Goal: Information Seeking & Learning: Learn about a topic

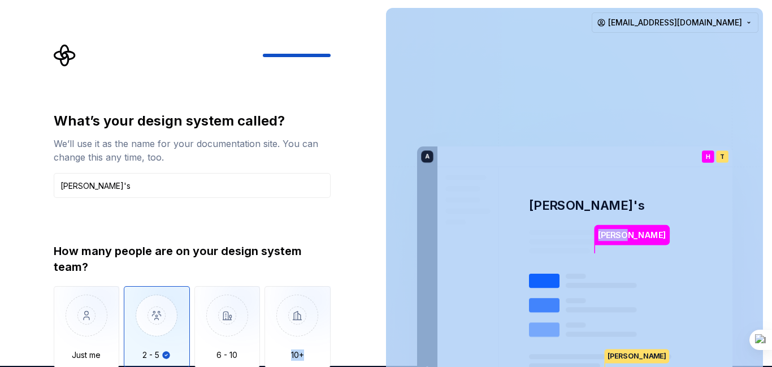
scroll to position [1, 0]
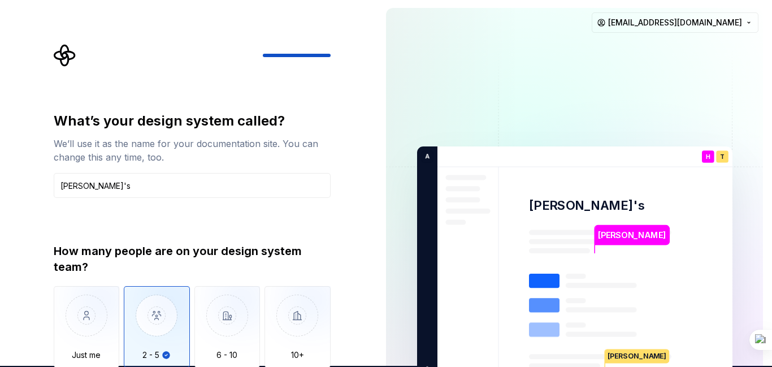
drag, startPoint x: 318, startPoint y: 58, endPoint x: 313, endPoint y: 53, distance: 6.8
click at [313, 53] on div at bounding box center [192, 55] width 277 height 23
drag, startPoint x: 313, startPoint y: 53, endPoint x: 273, endPoint y: 54, distance: 40.7
click at [273, 54] on div at bounding box center [192, 55] width 277 height 23
click at [237, 46] on div at bounding box center [192, 55] width 277 height 23
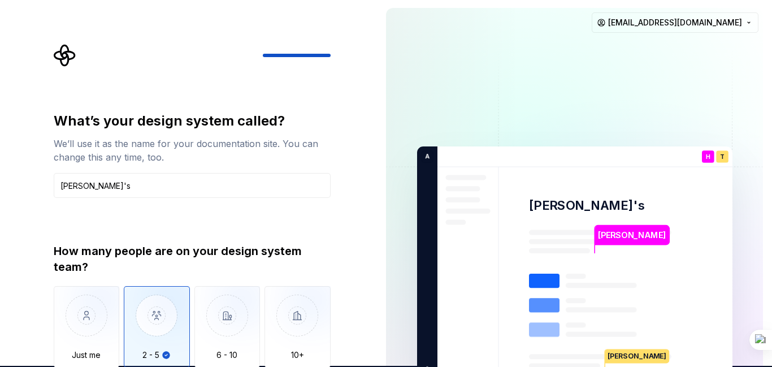
click at [267, 59] on div at bounding box center [192, 55] width 277 height 23
drag, startPoint x: 308, startPoint y: 56, endPoint x: 276, endPoint y: 59, distance: 32.9
click at [276, 59] on div at bounding box center [192, 55] width 277 height 23
click at [296, 54] on div at bounding box center [331, 55] width 136 height 3
drag, startPoint x: 296, startPoint y: 54, endPoint x: 254, endPoint y: 56, distance: 42.4
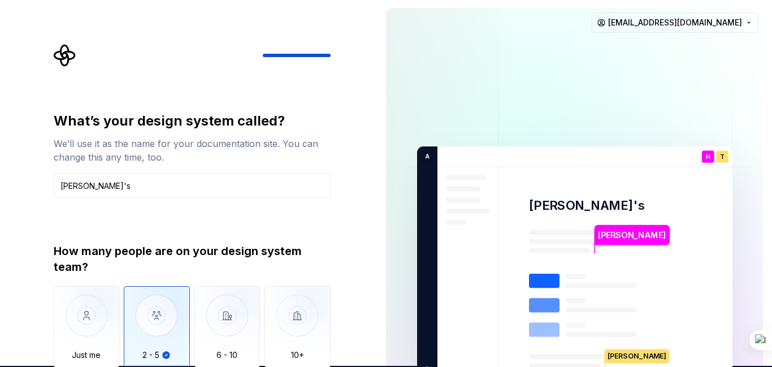
click at [254, 56] on div at bounding box center [192, 55] width 277 height 23
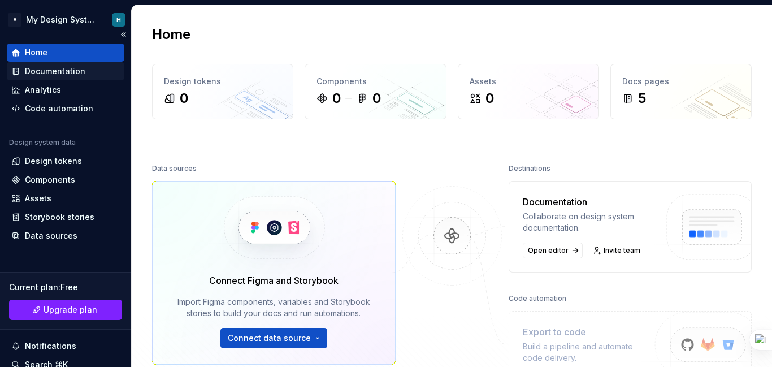
click at [69, 77] on div "Documentation" at bounding box center [65, 71] width 117 height 18
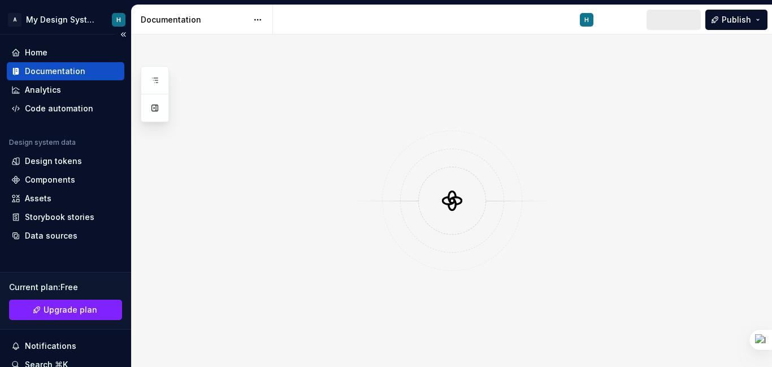
click at [64, 67] on div "Documentation" at bounding box center [55, 71] width 60 height 11
click at [54, 89] on div "Analytics" at bounding box center [43, 89] width 36 height 11
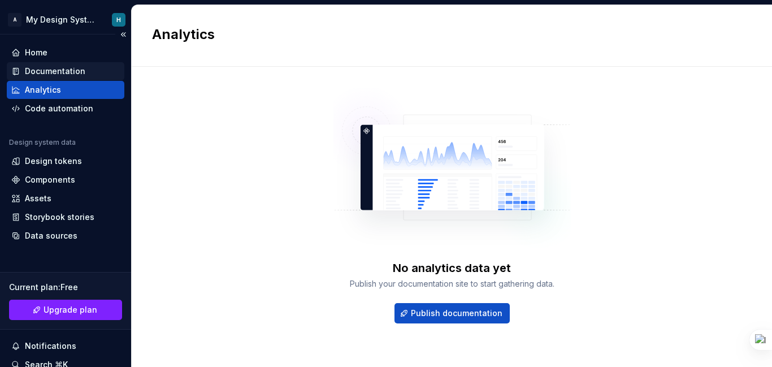
click at [64, 69] on div "Documentation" at bounding box center [55, 71] width 60 height 11
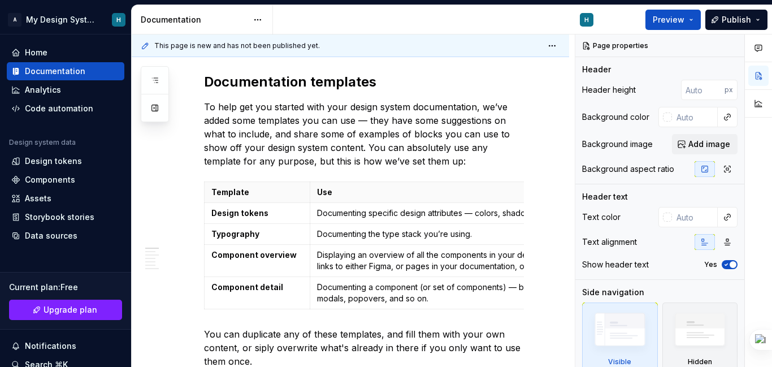
scroll to position [252, 0]
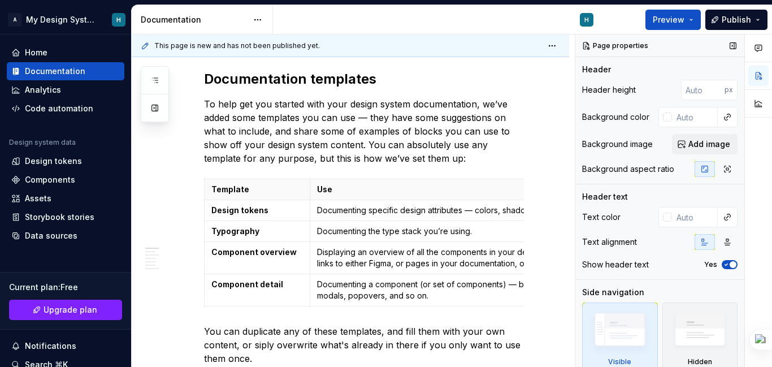
type textarea "*"
click at [78, 178] on div "Components" at bounding box center [65, 179] width 108 height 11
click at [92, 220] on div "Storybook stories" at bounding box center [65, 216] width 108 height 11
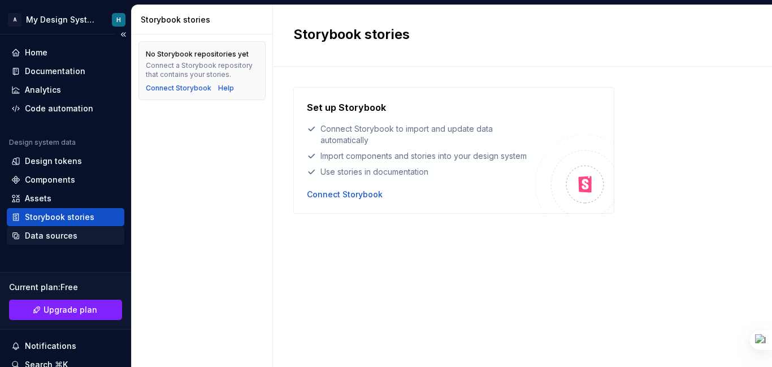
click at [59, 237] on div "Data sources" at bounding box center [51, 235] width 53 height 11
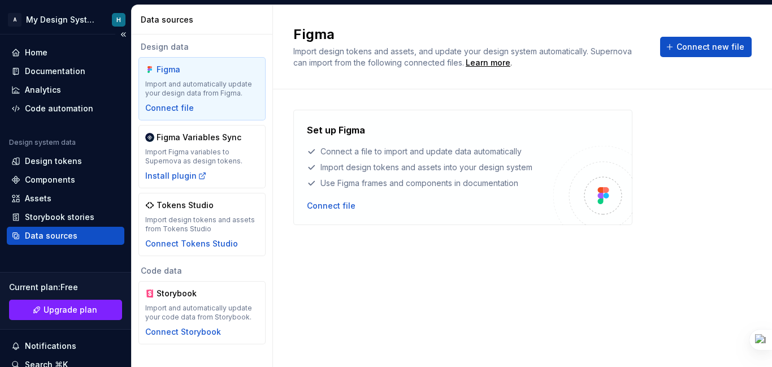
click at [59, 237] on div "Data sources" at bounding box center [51, 235] width 53 height 11
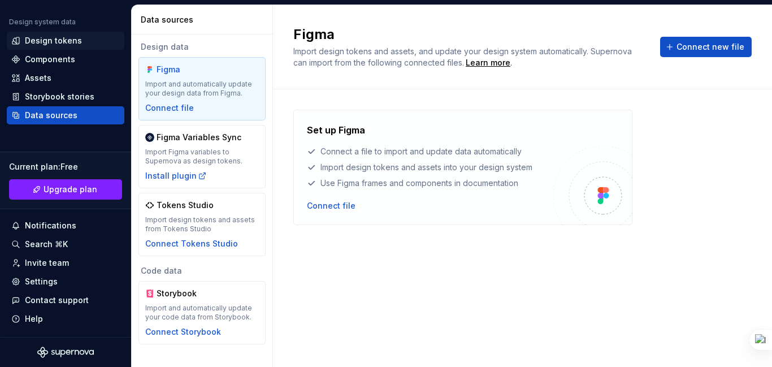
click at [40, 40] on div "Design tokens" at bounding box center [53, 40] width 57 height 11
